Goal: Information Seeking & Learning: Understand process/instructions

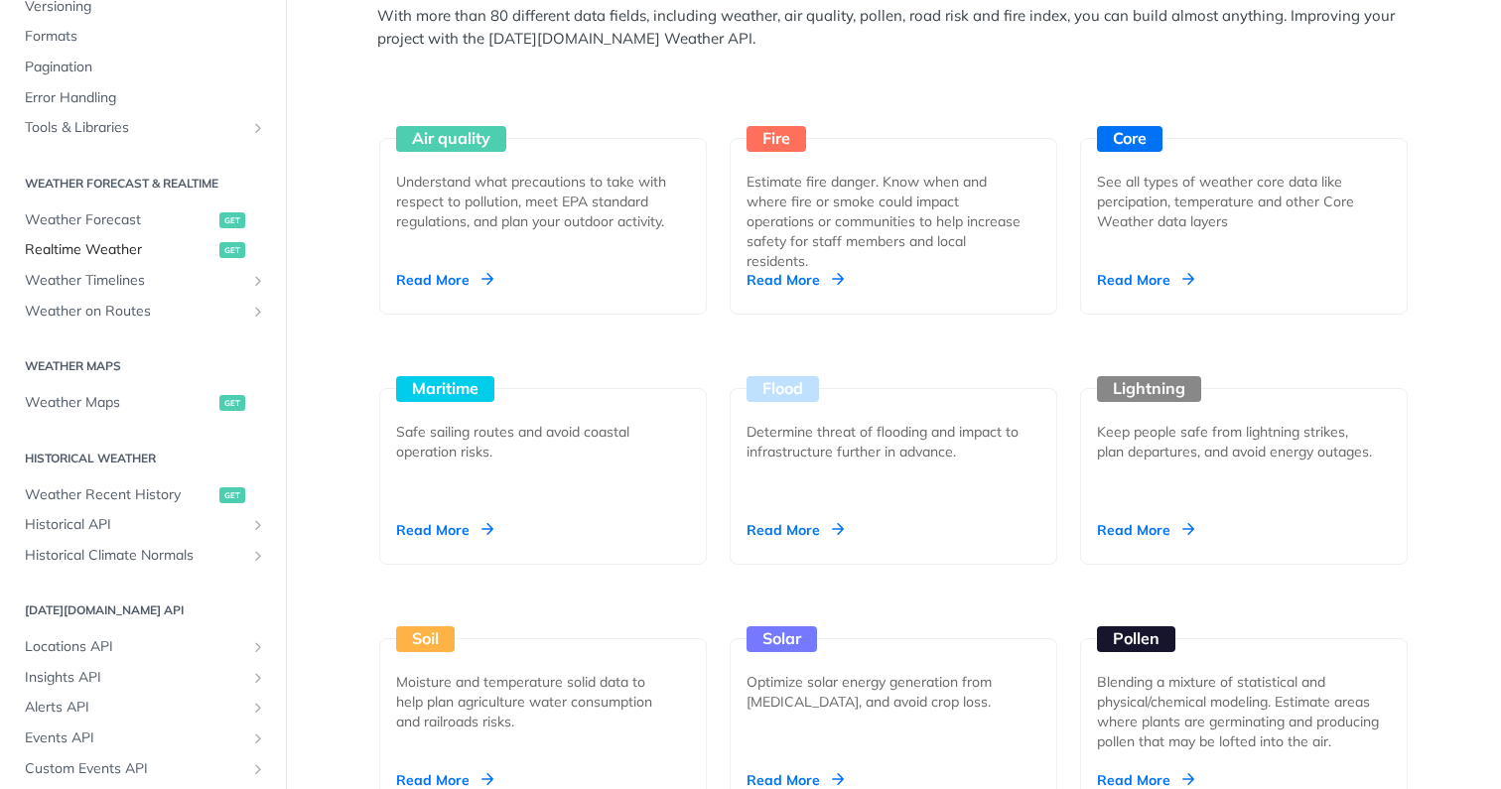
scroll to position [274, 0]
click at [104, 267] on span "Weather Timelines" at bounding box center [135, 277] width 220 height 20
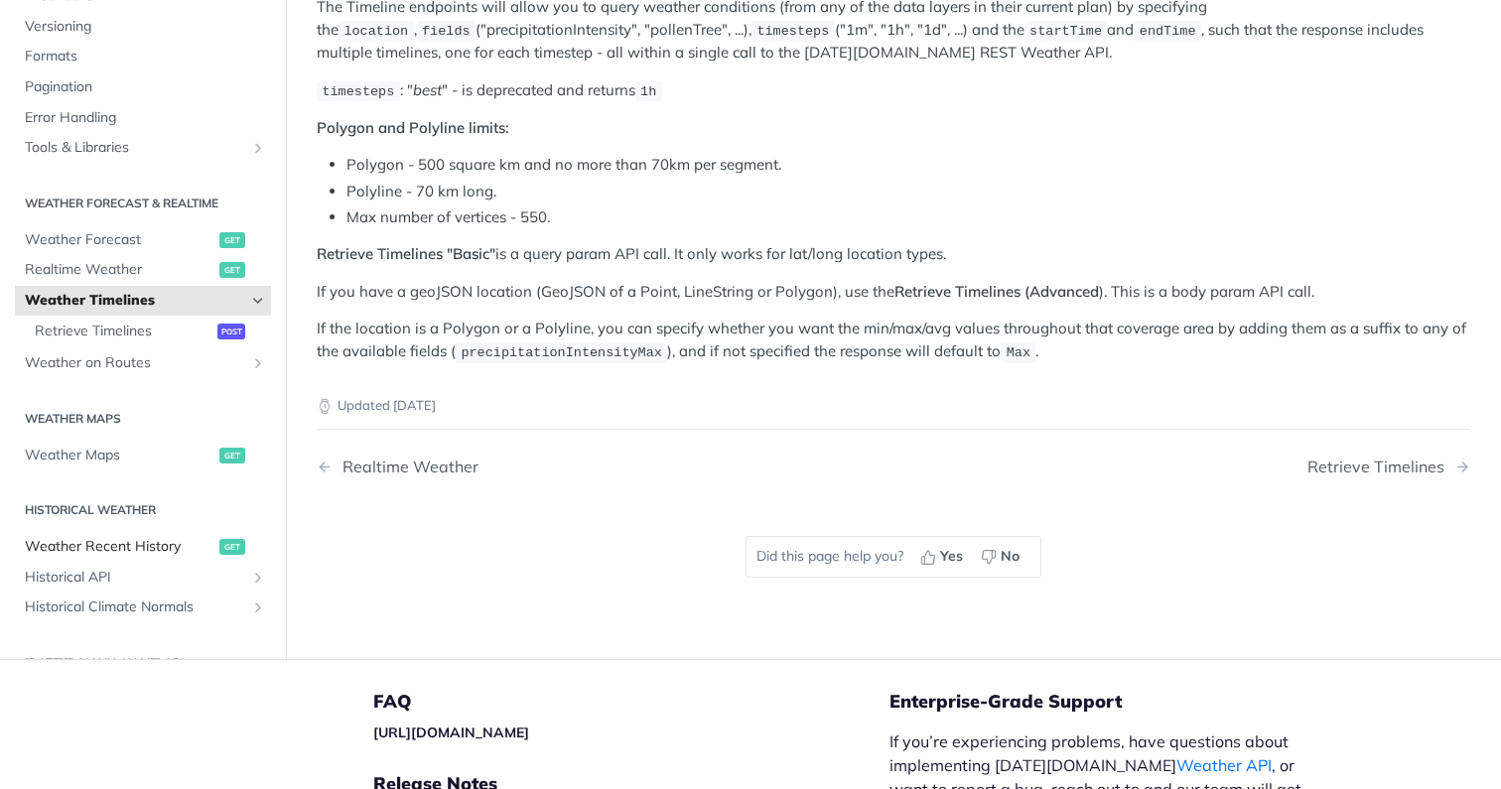
scroll to position [114, 0]
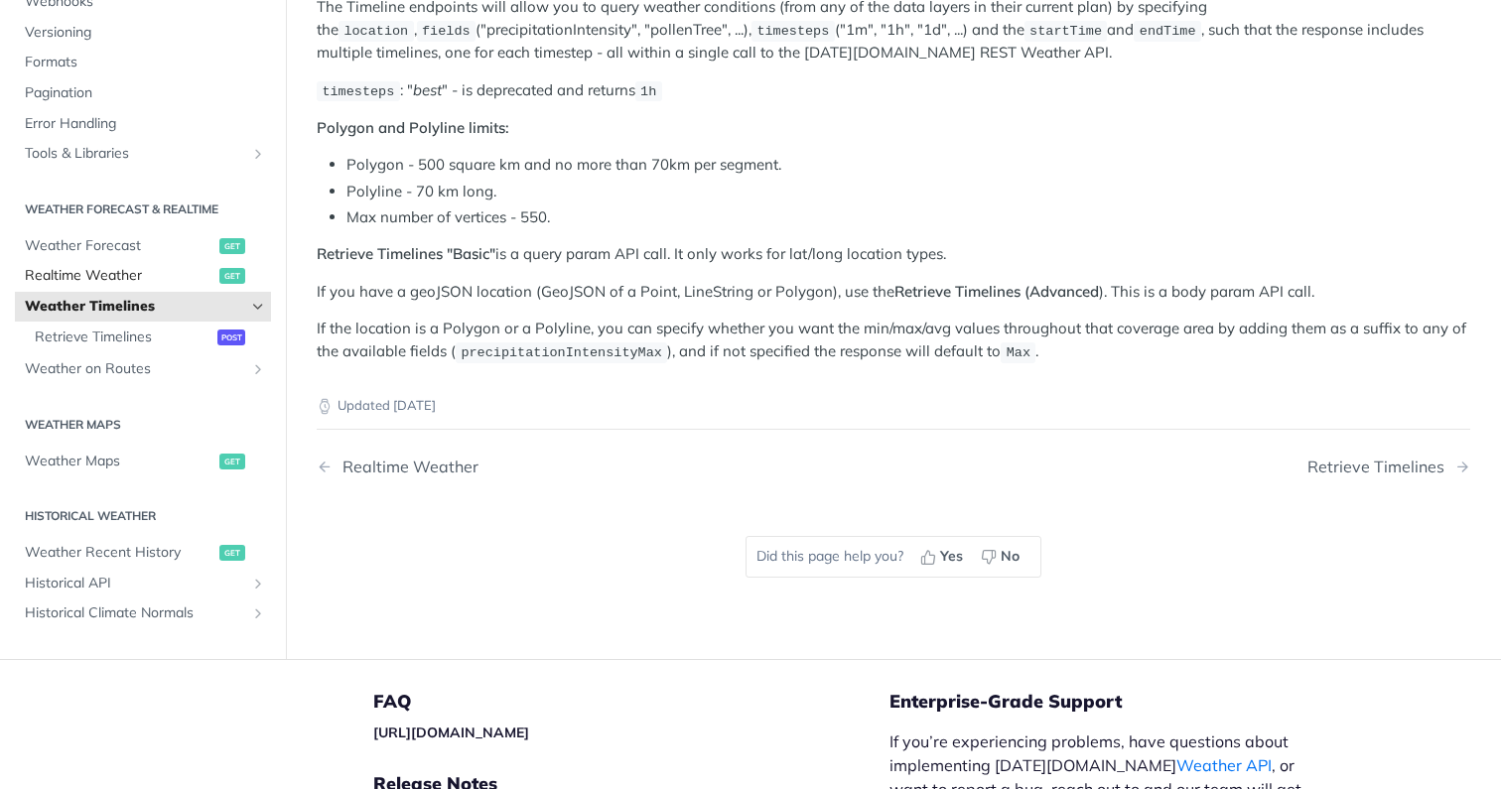
click at [102, 267] on span "Realtime Weather" at bounding box center [120, 276] width 190 height 20
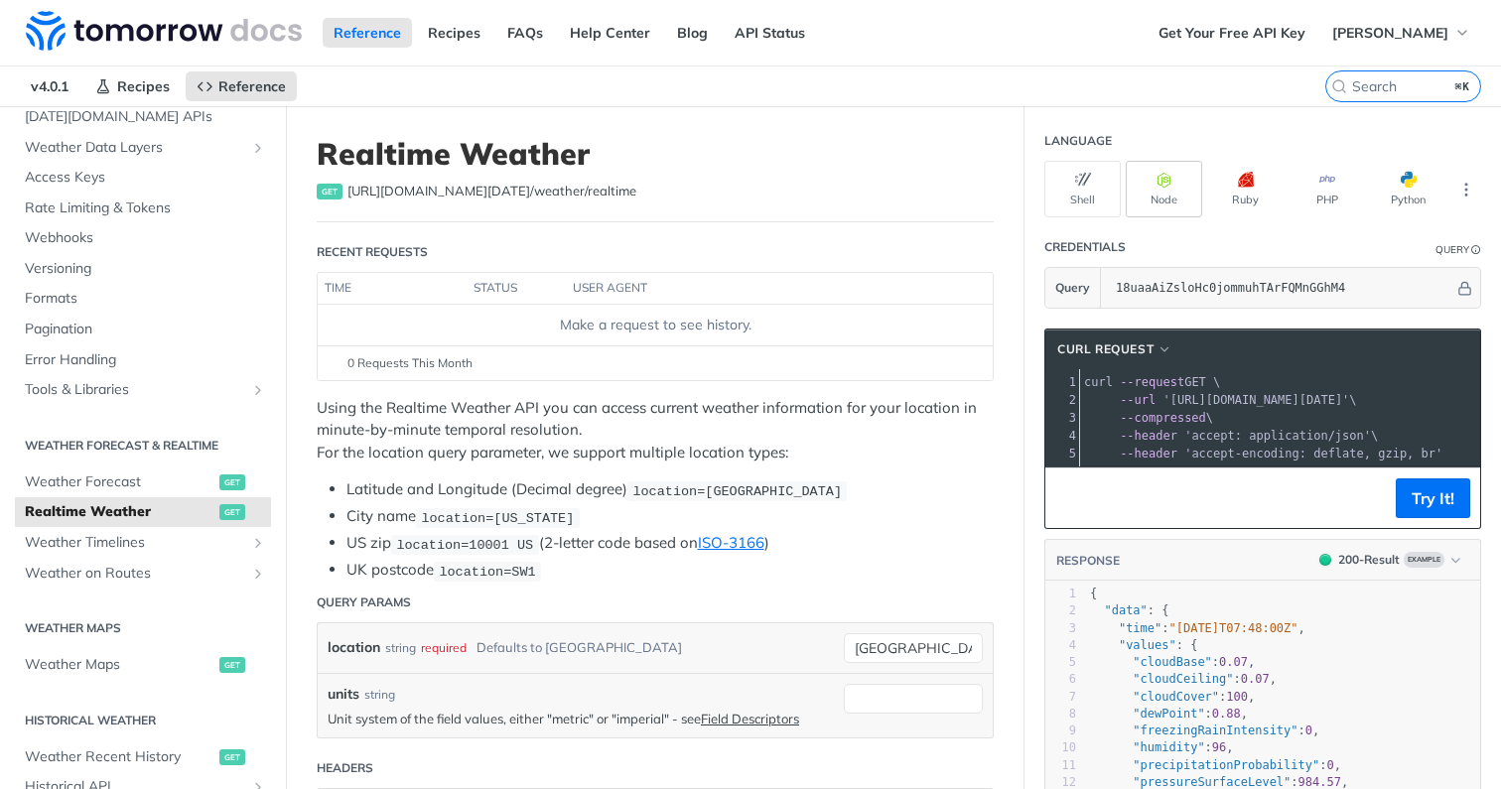
click at [1140, 186] on button "Node" at bounding box center [1164, 189] width 76 height 57
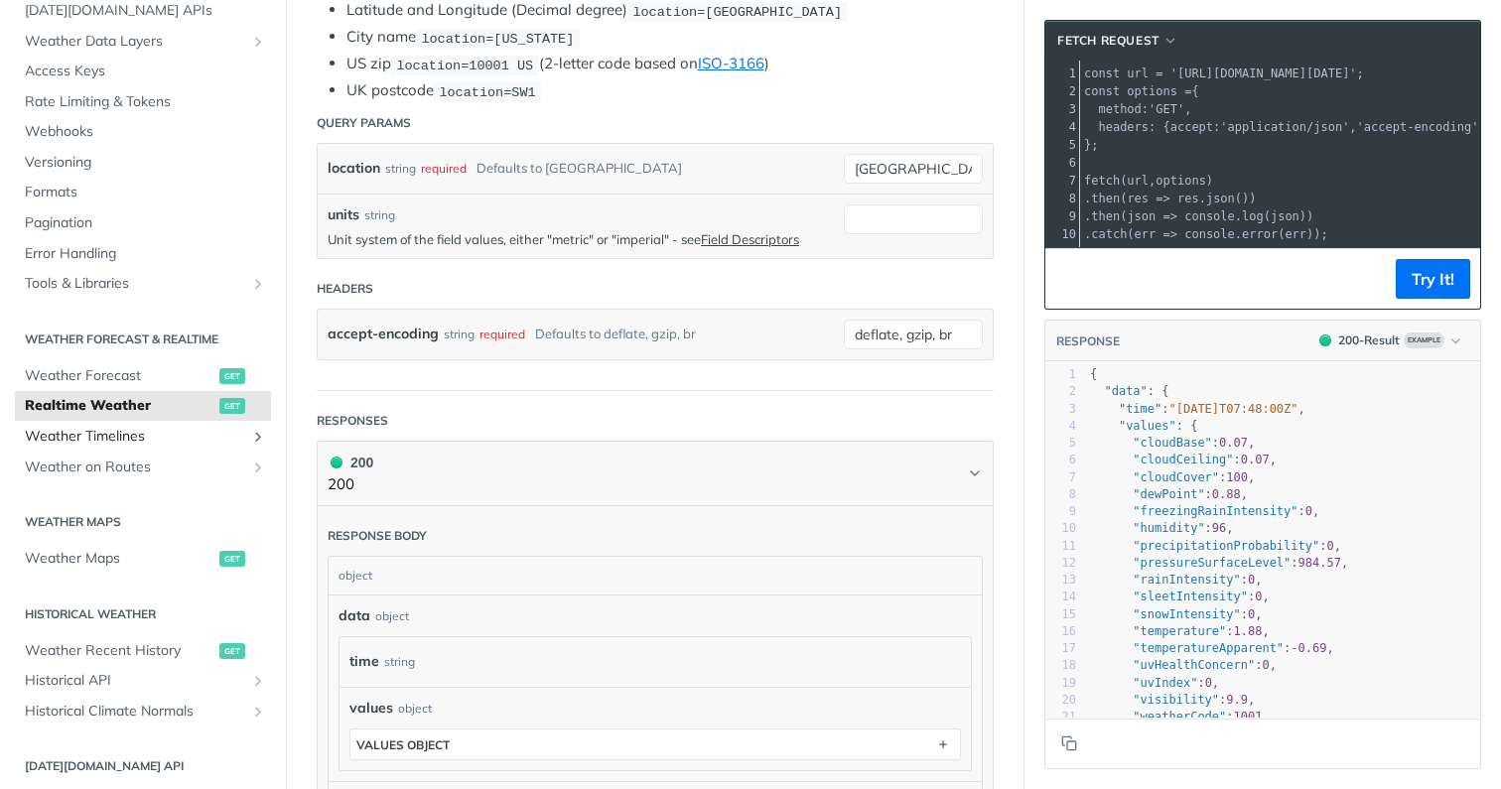
click at [114, 431] on span "Weather Timelines" at bounding box center [135, 437] width 220 height 20
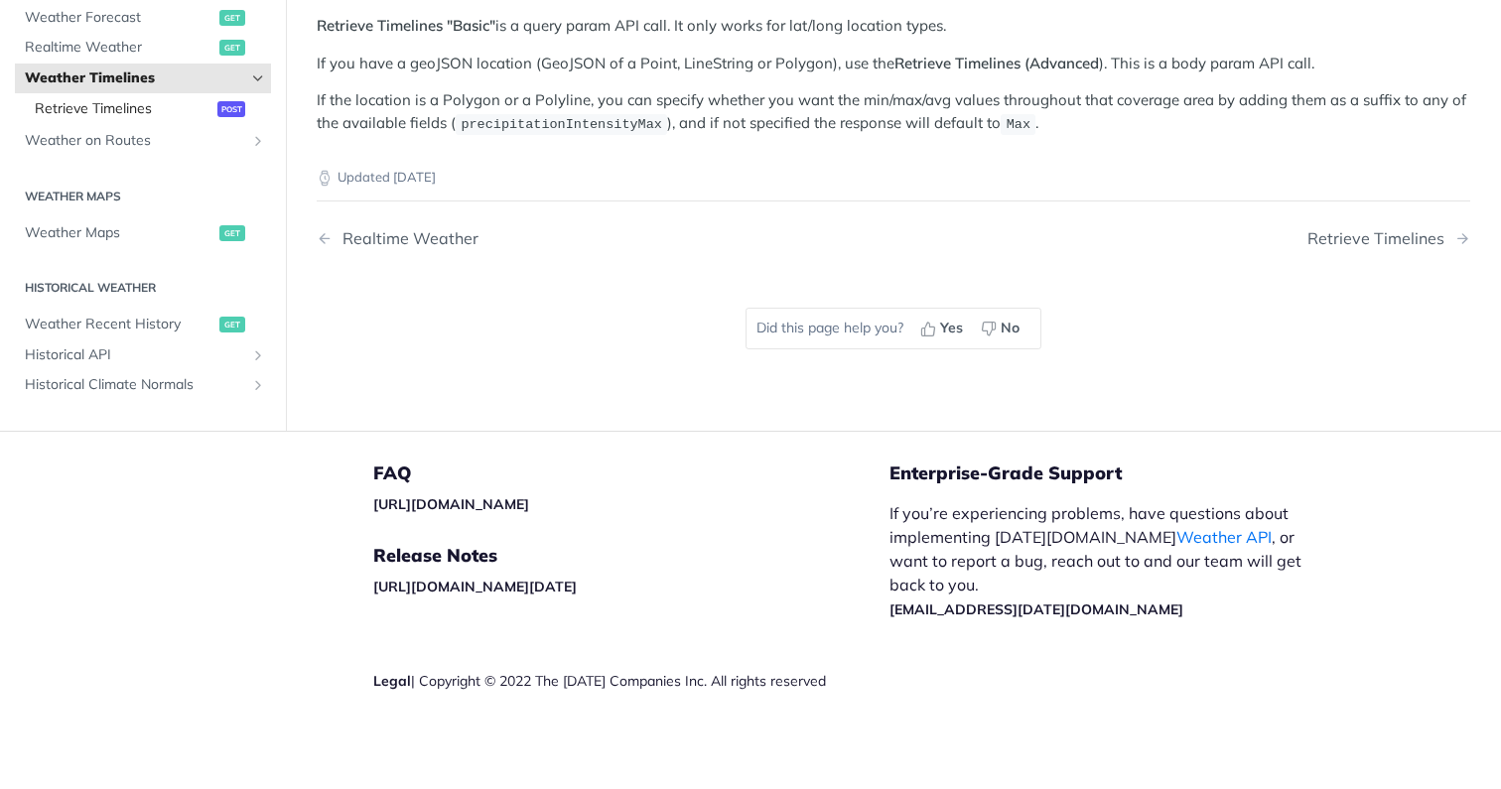
click at [186, 100] on span "Retrieve Timelines" at bounding box center [124, 109] width 178 height 20
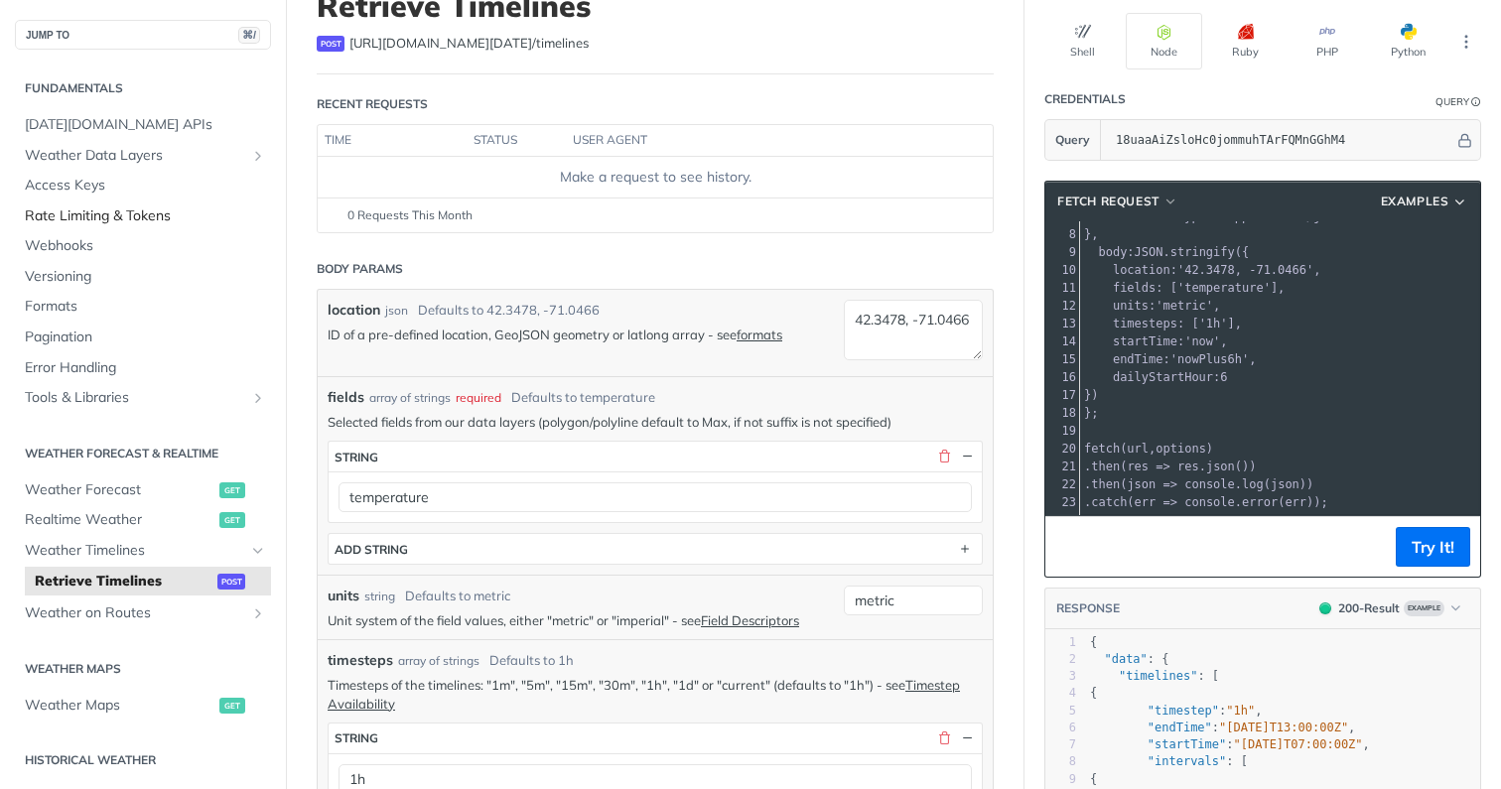
click at [105, 212] on span "Rate Limiting & Tokens" at bounding box center [145, 216] width 241 height 20
